Goal: Transaction & Acquisition: Download file/media

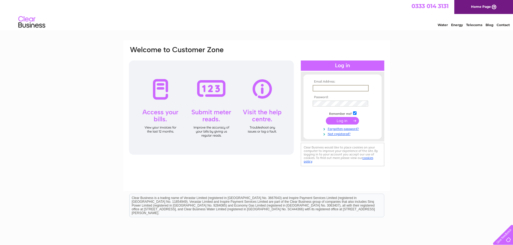
click at [327, 88] on input "text" at bounding box center [341, 88] width 56 height 6
type input "[PERSON_NAME][EMAIL_ADDRESS][DOMAIN_NAME]"
click at [343, 120] on input "submit" at bounding box center [342, 121] width 33 height 8
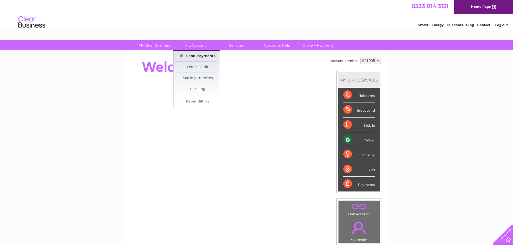
click at [196, 55] on link "Bills and Payments" at bounding box center [197, 56] width 44 height 11
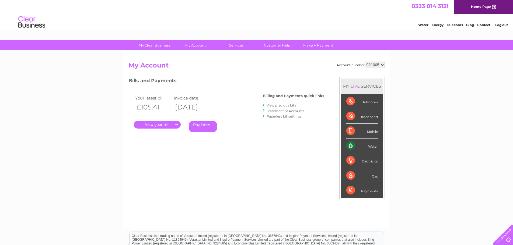
click at [152, 124] on link "." at bounding box center [157, 125] width 47 height 8
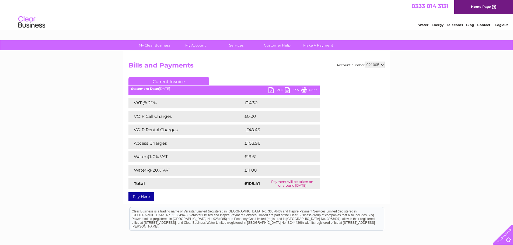
click at [271, 90] on link "PDF" at bounding box center [277, 91] width 16 height 8
click at [485, 26] on link "Contact" at bounding box center [483, 25] width 13 height 4
